Goal: Task Accomplishment & Management: Use online tool/utility

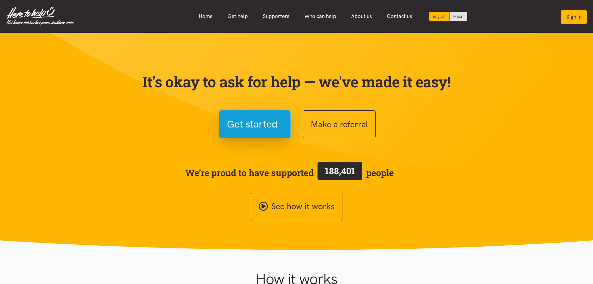
click at [576, 16] on button "Sign in" at bounding box center [574, 17] width 26 height 15
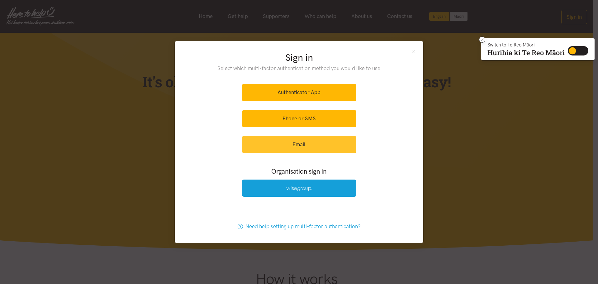
click at [288, 140] on link "Email" at bounding box center [299, 144] width 114 height 17
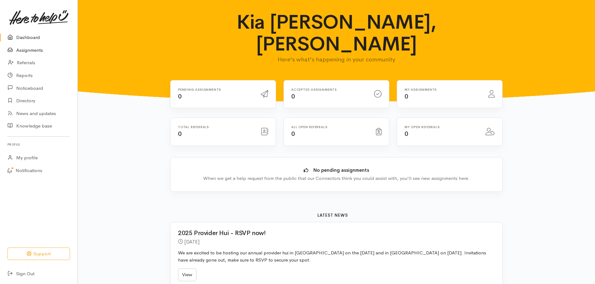
click at [39, 48] on link "Assignments" at bounding box center [38, 50] width 77 height 13
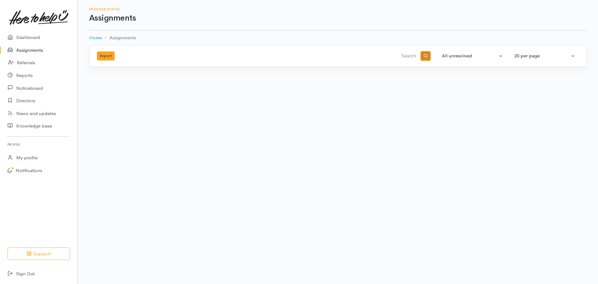
click at [427, 52] on button "button" at bounding box center [425, 55] width 10 height 9
click at [408, 55] on input "search" at bounding box center [342, 56] width 150 height 15
type input "Urupainga Tai Rakena"
click at [501, 54] on button "All unresolved" at bounding box center [472, 56] width 68 height 12
click at [452, 118] on link "All" at bounding box center [489, 118] width 103 height 10
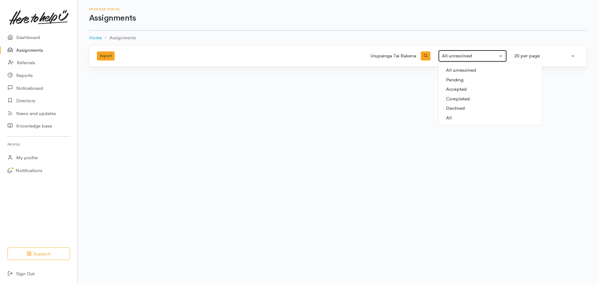
select select "All"
click at [378, 56] on input "Urupainga Tai Rakena" at bounding box center [342, 56] width 150 height 15
type input "Uruhupainga Tai Rakena"
click at [425, 53] on button "button" at bounding box center [425, 55] width 10 height 9
